Goal: Task Accomplishment & Management: Manage account settings

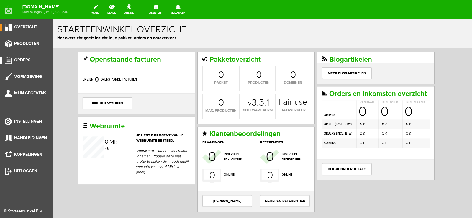
click at [26, 60] on span "Orders" at bounding box center [22, 60] width 16 height 5
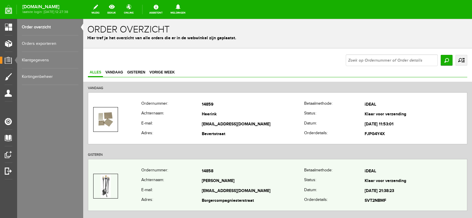
click at [280, 195] on td "[EMAIL_ADDRESS][DOMAIN_NAME]" at bounding box center [253, 191] width 102 height 10
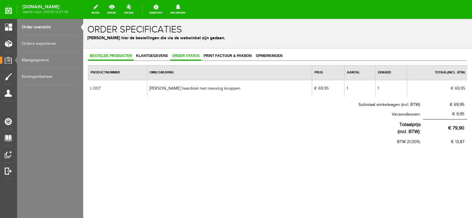
click at [186, 57] on span "Order status" at bounding box center [185, 56] width 31 height 4
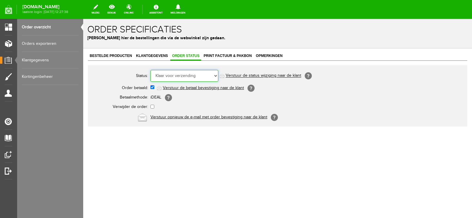
click at [217, 76] on select "Order niet afgerond Nieuw Order in behandeling Wacht op leverancier Wacht op be…" at bounding box center [184, 76] width 68 height 12
click at [150, 70] on select "Order niet afgerond Nieuw Order in behandeling Wacht op leverancier Wacht op be…" at bounding box center [184, 76] width 68 height 12
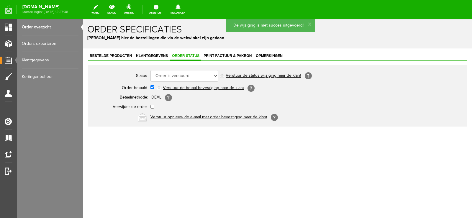
click at [266, 74] on link "Verstuur de status wijziging naar de klant" at bounding box center [264, 75] width 76 height 5
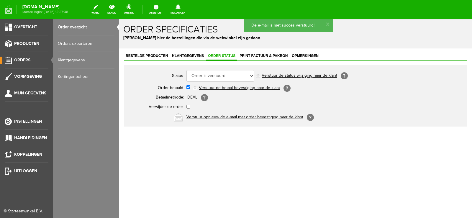
click at [22, 59] on span "Orders" at bounding box center [22, 60] width 16 height 5
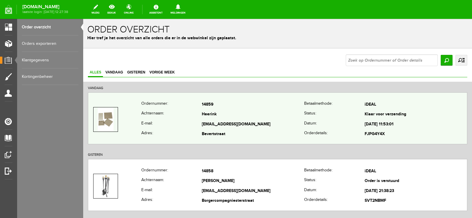
click at [282, 111] on td "Heerink" at bounding box center [253, 115] width 102 height 10
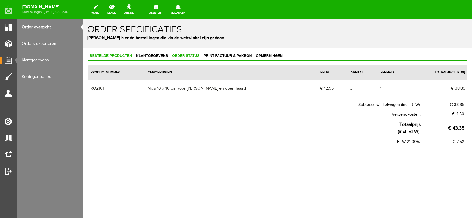
click at [189, 54] on span "Order status" at bounding box center [185, 56] width 31 height 4
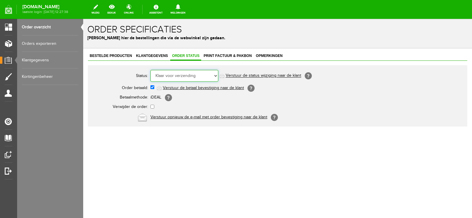
click at [216, 75] on select "Order niet afgerond Nieuw Order in behandeling Wacht op leverancier Wacht op be…" at bounding box center [184, 76] width 68 height 12
select select "5"
click at [150, 70] on select "Order niet afgerond Nieuw Order in behandeling Wacht op leverancier Wacht op be…" at bounding box center [184, 76] width 68 height 12
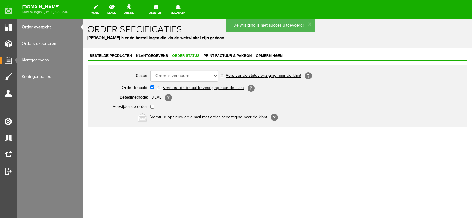
click at [283, 76] on link "Verstuur de status wijziging naar de klant" at bounding box center [264, 75] width 76 height 5
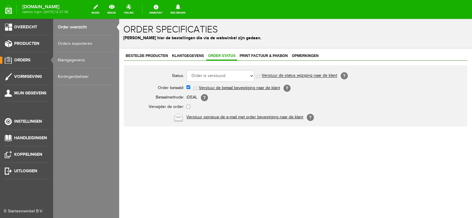
click at [23, 57] on link "Orders" at bounding box center [24, 60] width 48 height 7
